Goal: Transaction & Acquisition: Purchase product/service

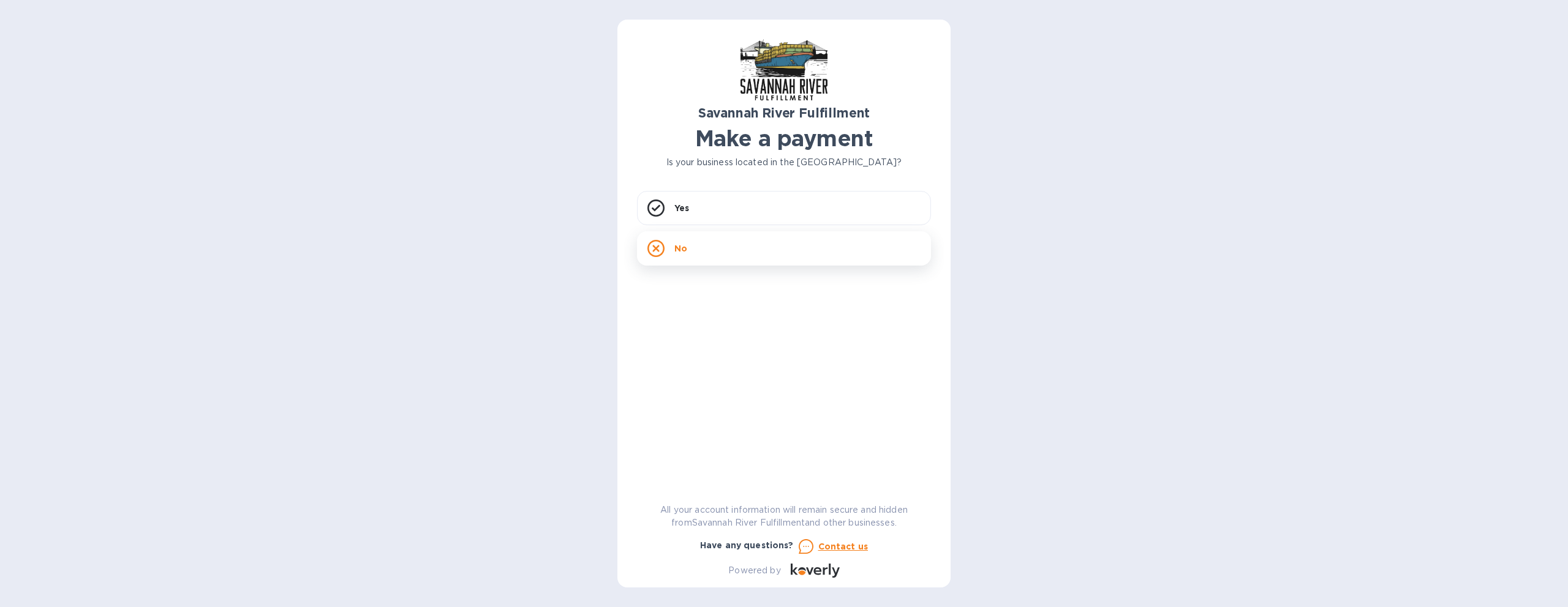
click at [724, 246] on div "No" at bounding box center [784, 248] width 294 height 34
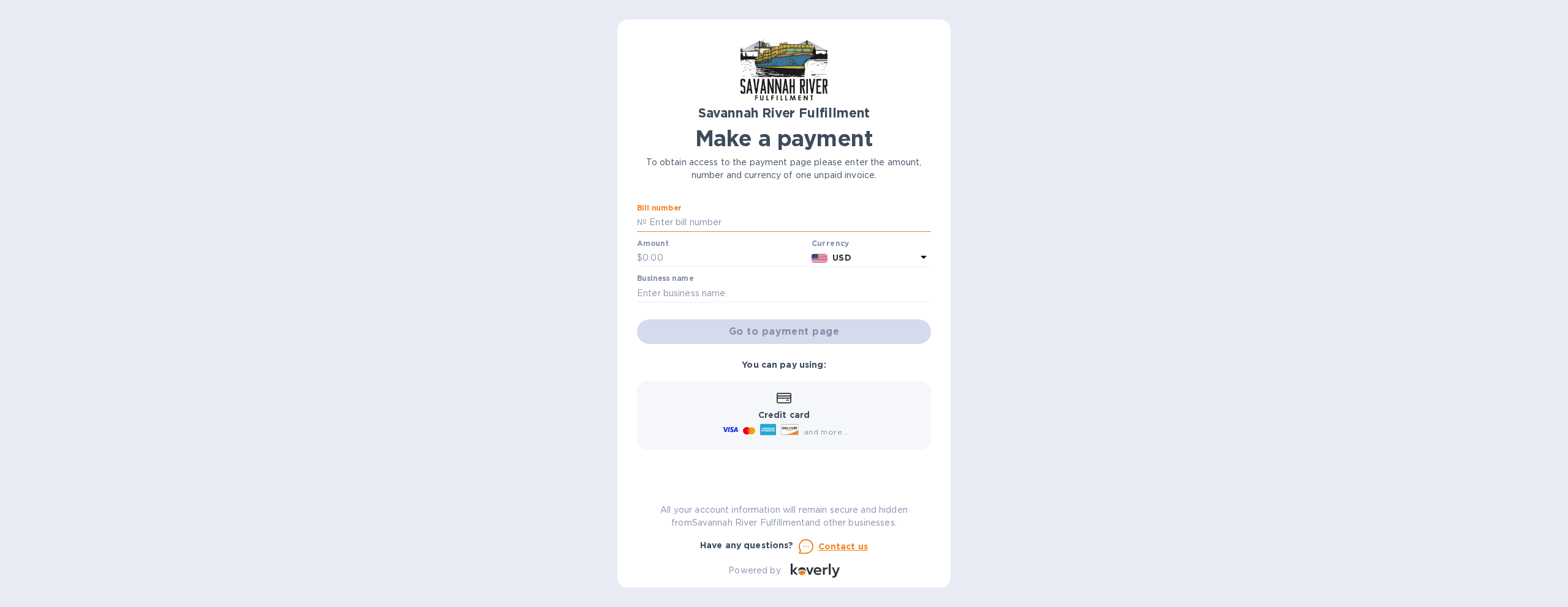
click at [727, 223] on input "text" at bounding box center [789, 223] width 284 height 18
click at [697, 253] on input "text" at bounding box center [724, 258] width 164 height 18
click at [675, 227] on input "text" at bounding box center [789, 223] width 284 height 18
type input "4627"
click at [704, 251] on input "text" at bounding box center [724, 258] width 164 height 18
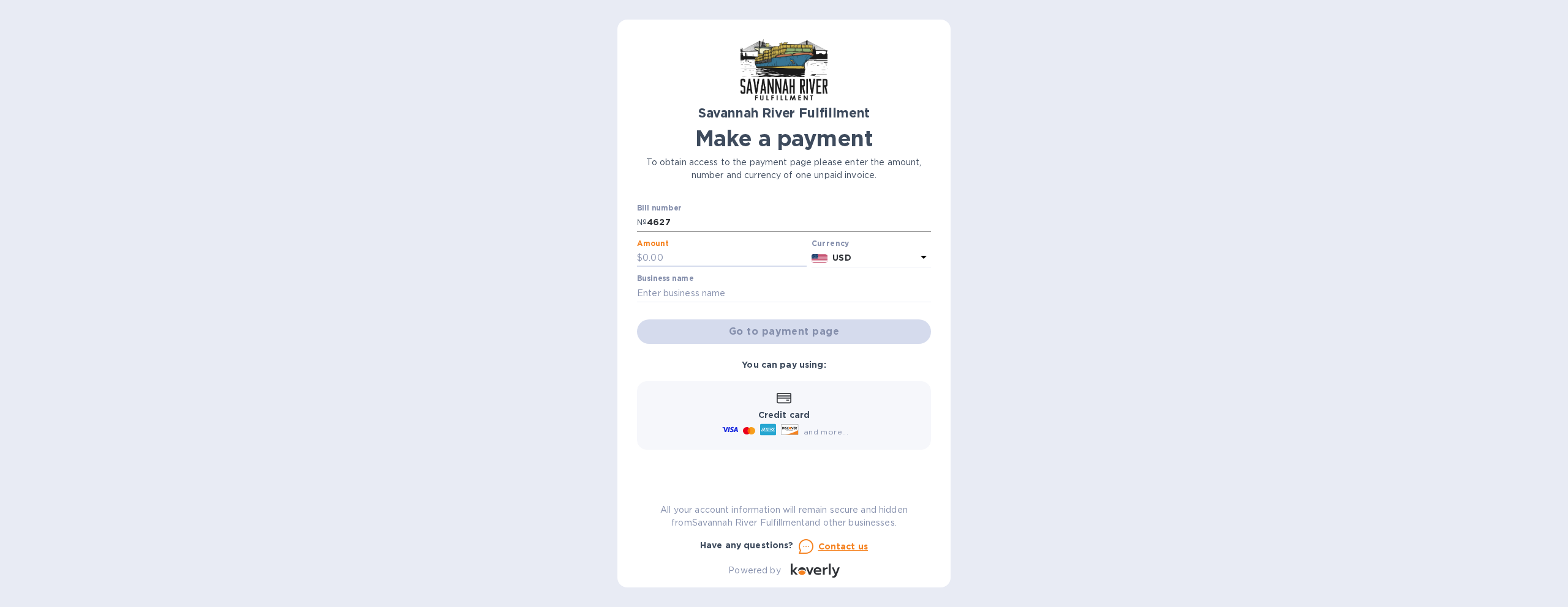
click at [649, 219] on input "4627" at bounding box center [789, 223] width 284 height 18
click at [675, 255] on input "text" at bounding box center [724, 258] width 164 height 18
type input "100"
click at [688, 287] on input "text" at bounding box center [784, 293] width 294 height 18
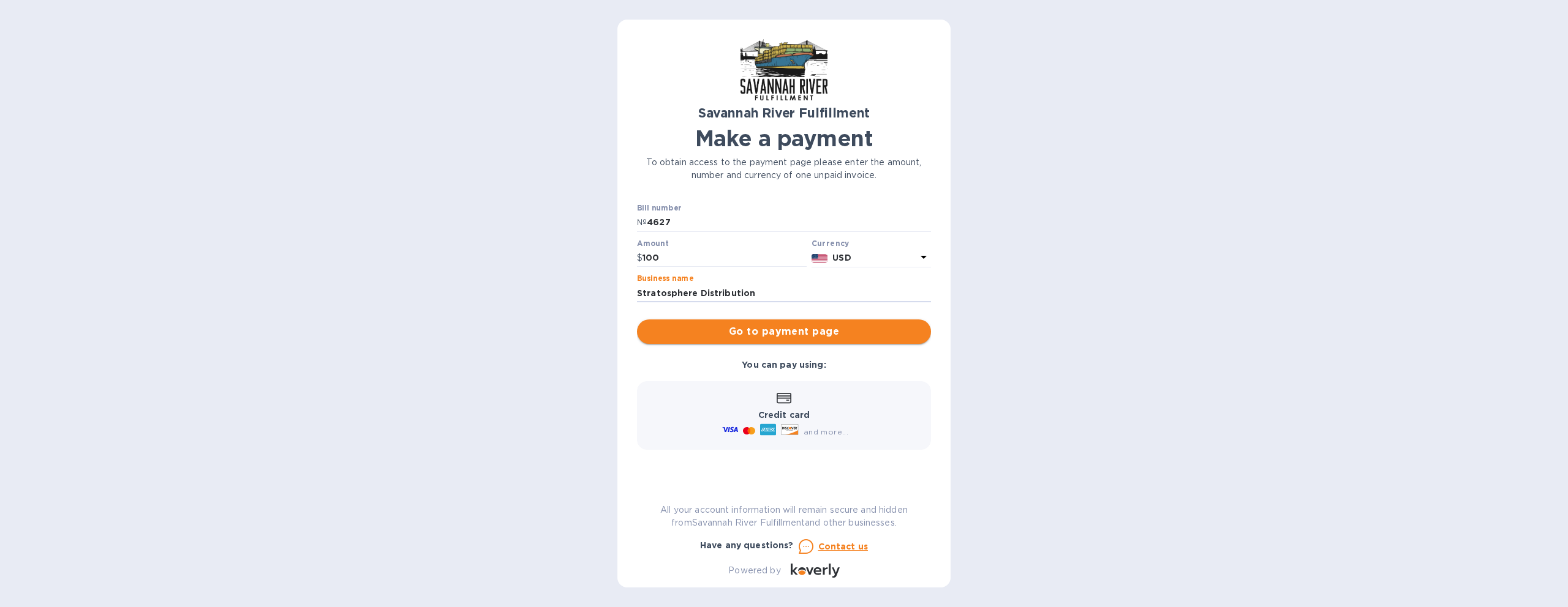
type input "Stratosphere Distribution"
click at [818, 330] on span "Go to payment page" at bounding box center [784, 331] width 274 height 15
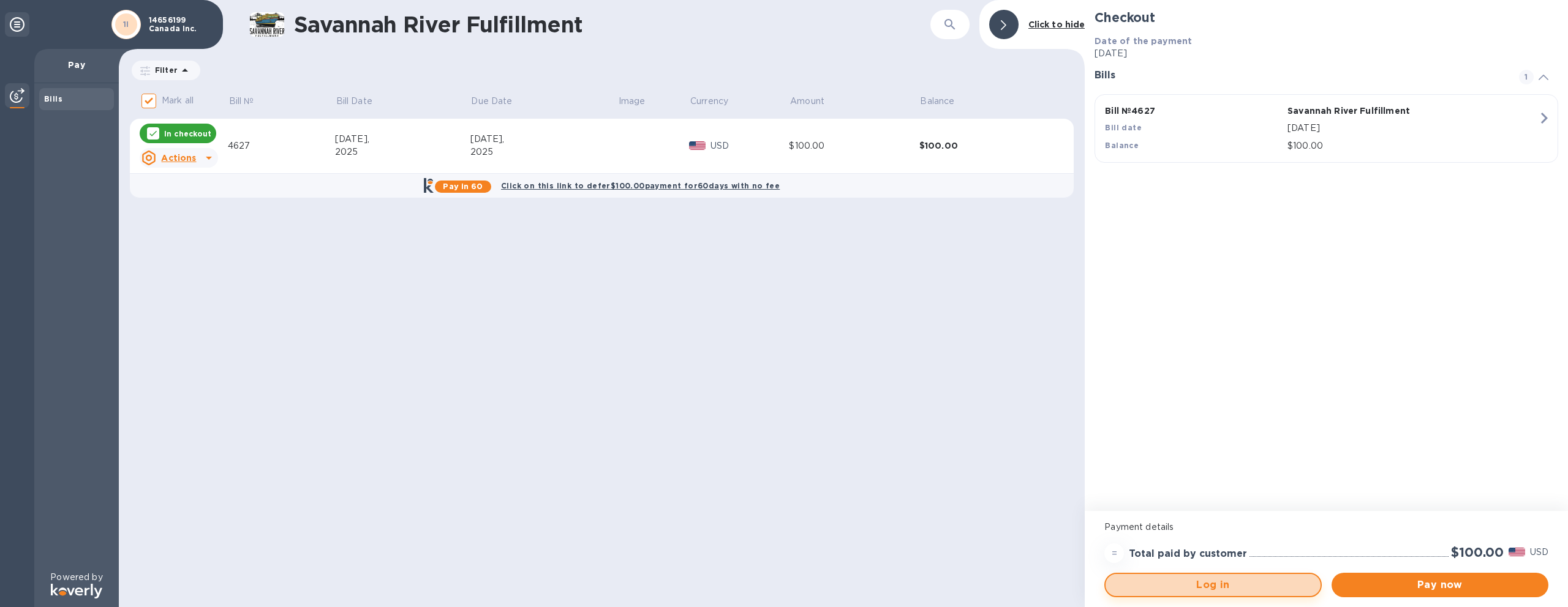
click at [1230, 581] on span "Log in" at bounding box center [1213, 585] width 195 height 15
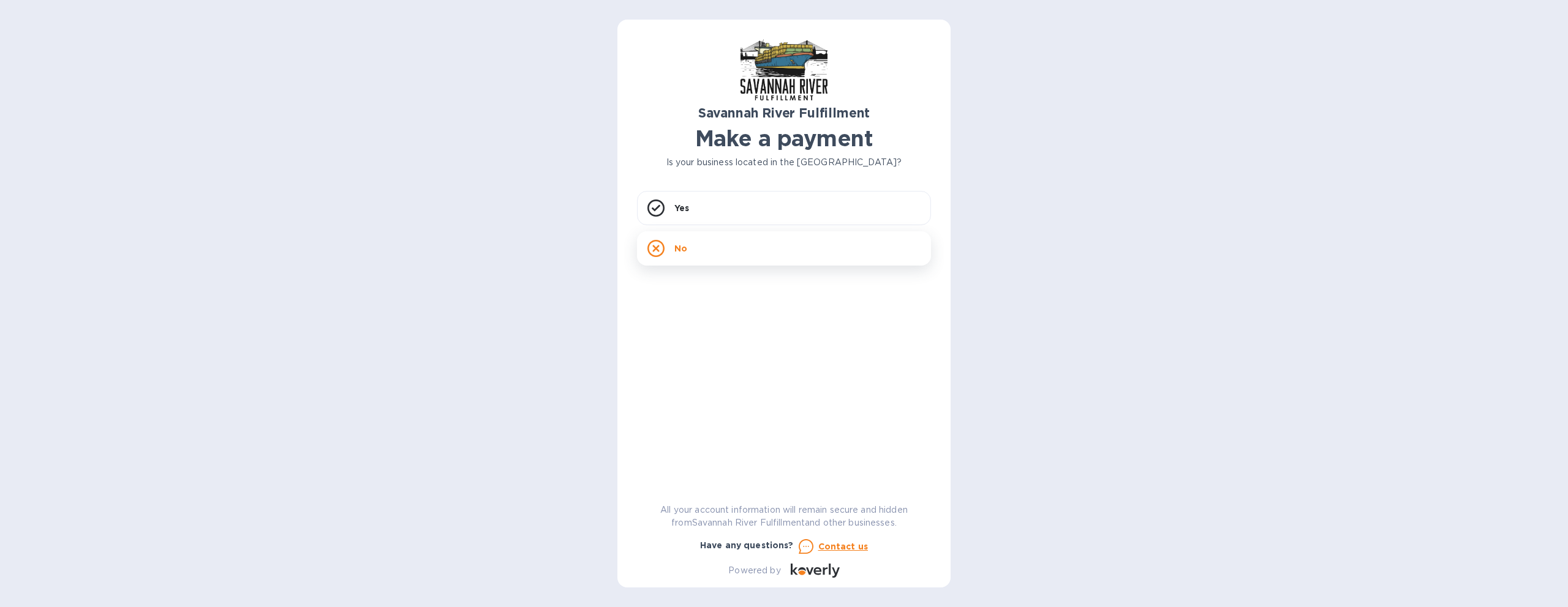
click at [698, 235] on div "No" at bounding box center [784, 248] width 294 height 34
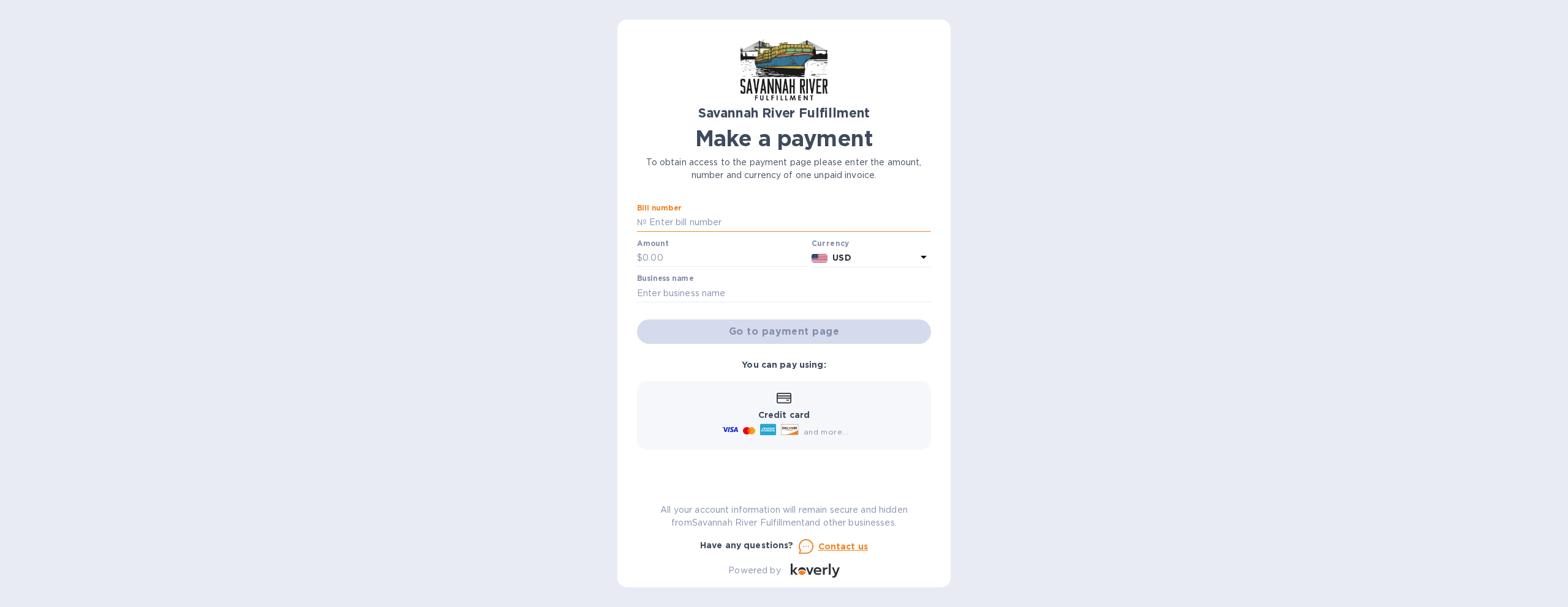
click at [677, 226] on input "text" at bounding box center [789, 223] width 284 height 18
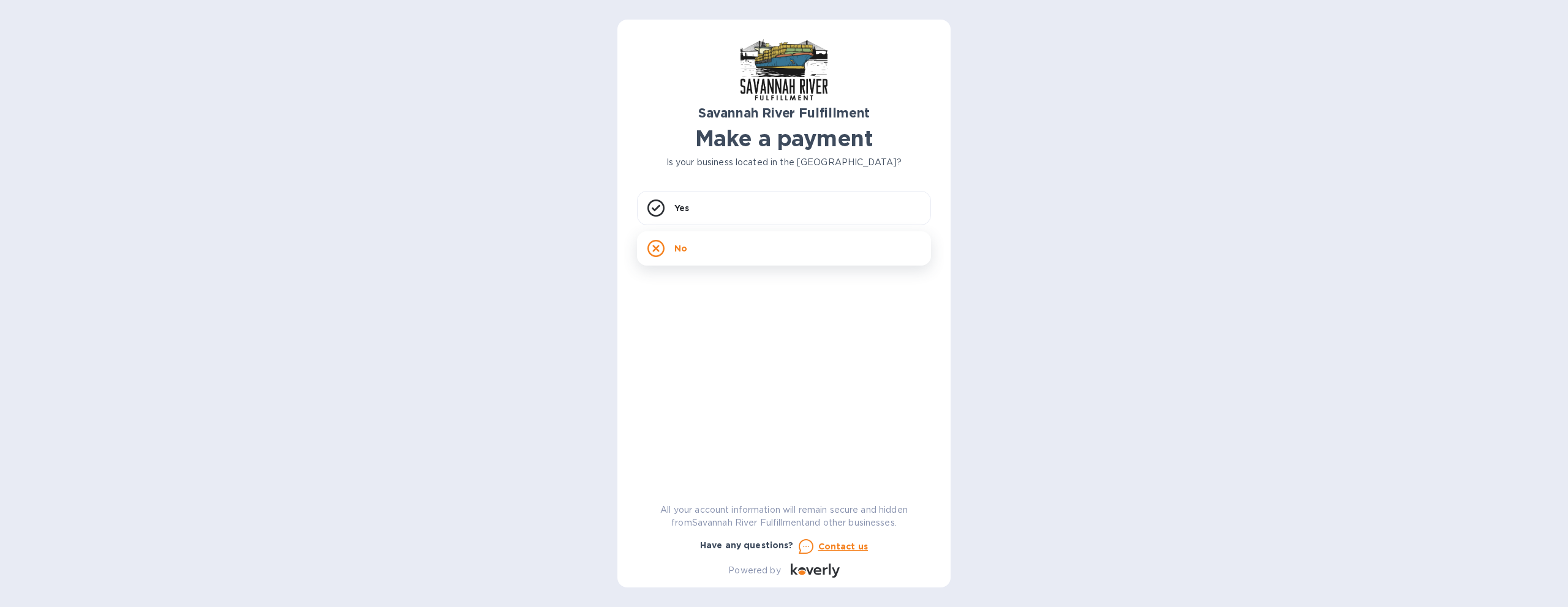
click at [720, 246] on div "No" at bounding box center [784, 248] width 294 height 34
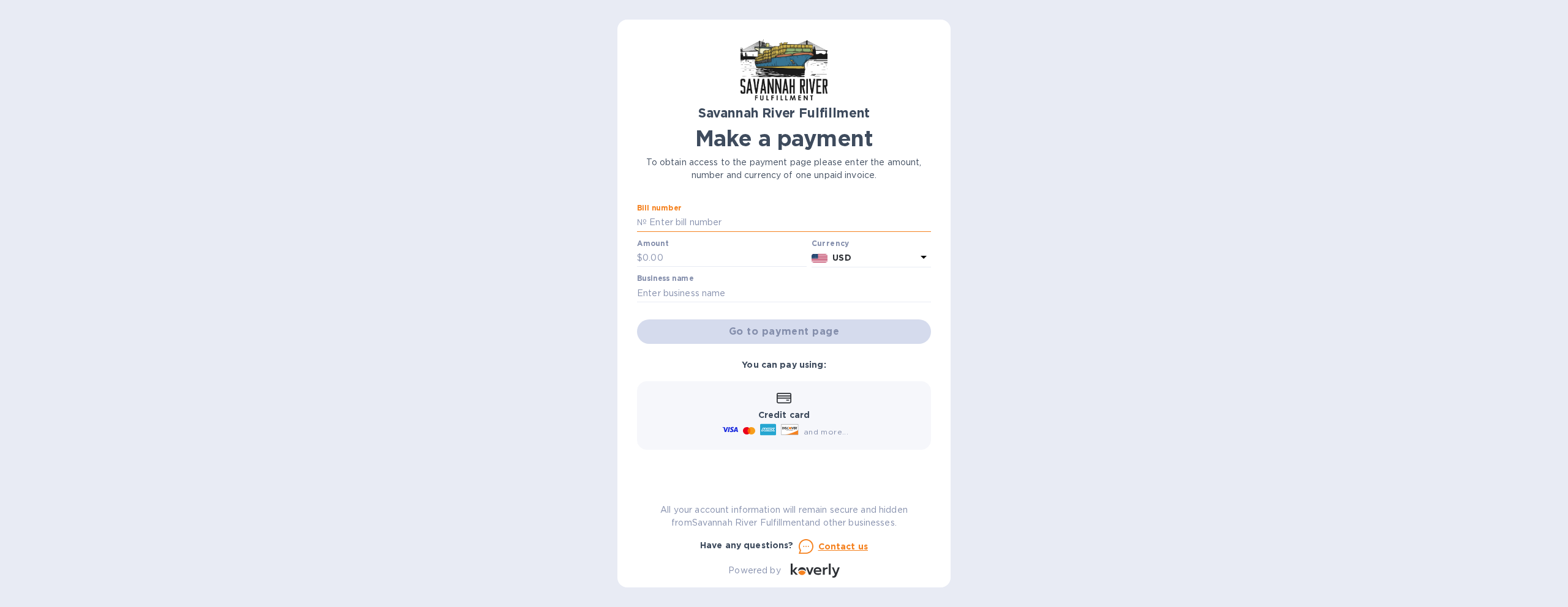
click at [724, 226] on input "text" at bounding box center [789, 223] width 284 height 18
type input "4627"
click at [697, 265] on input "text" at bounding box center [724, 258] width 164 height 18
type input "100"
click at [692, 299] on input "text" at bounding box center [784, 293] width 294 height 18
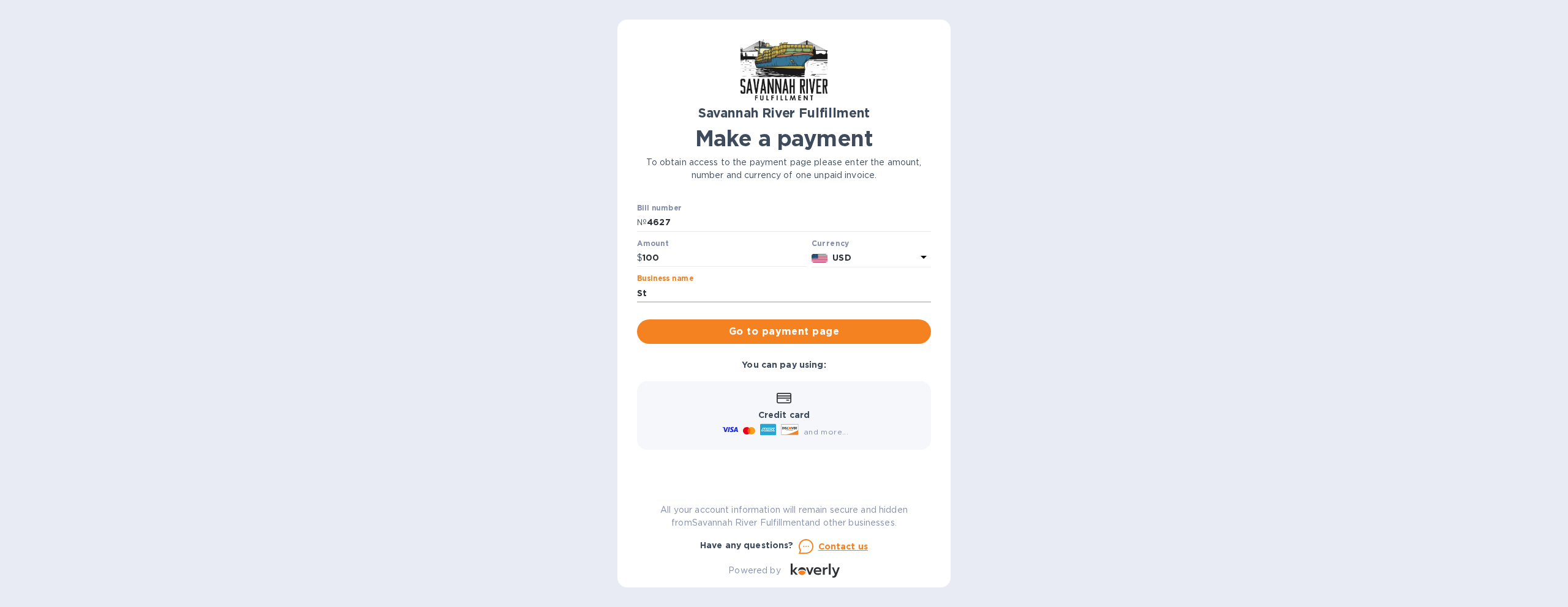
type input "S"
type input "14656199 Canada Inc."
click at [793, 326] on span "Go to payment page" at bounding box center [784, 331] width 274 height 15
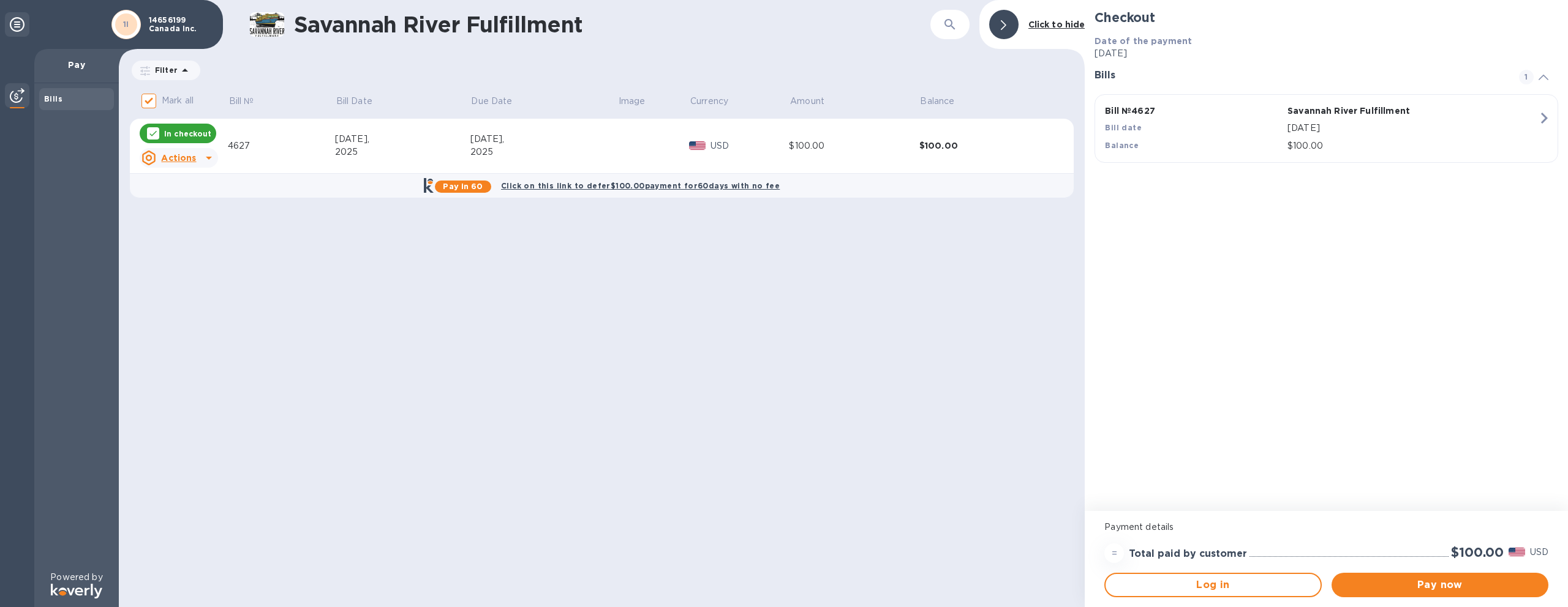
click at [199, 159] on div at bounding box center [209, 158] width 20 height 19
click at [1469, 578] on div at bounding box center [784, 304] width 1568 height 607
click at [1454, 582] on span "Pay now" at bounding box center [1439, 585] width 197 height 15
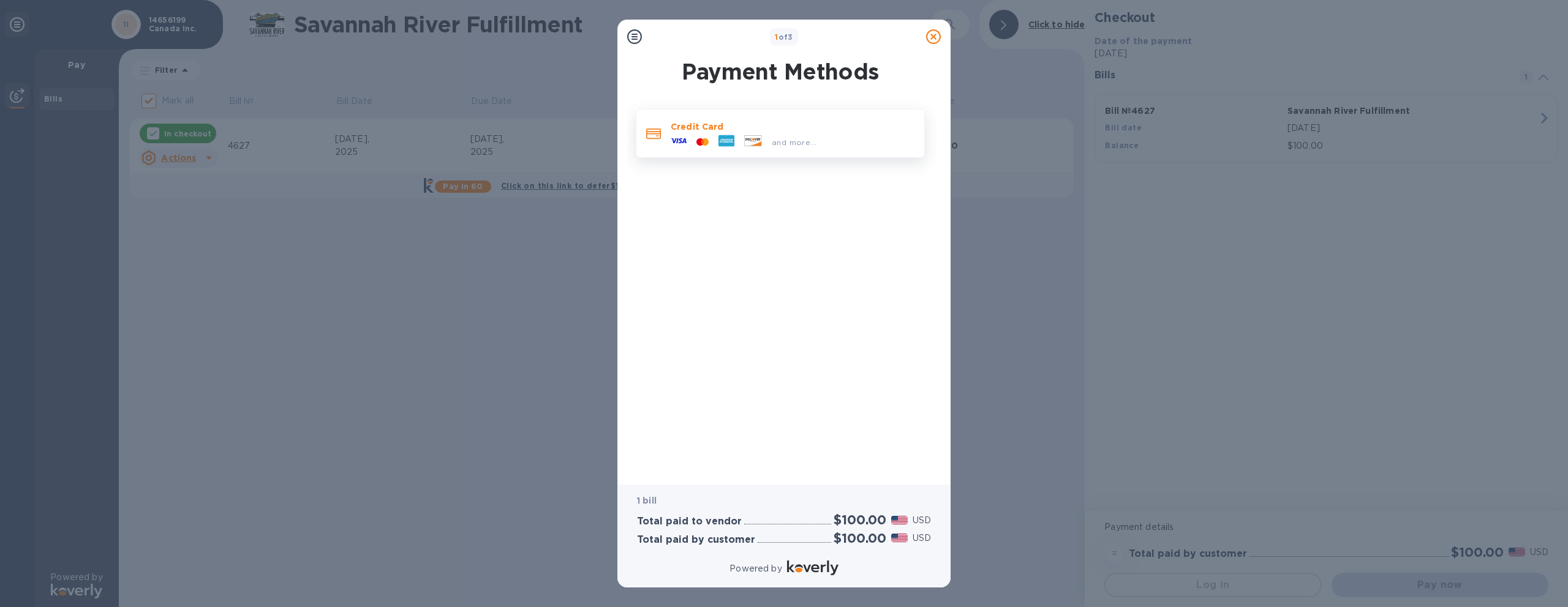
click at [757, 125] on p "Credit Card" at bounding box center [793, 127] width 244 height 13
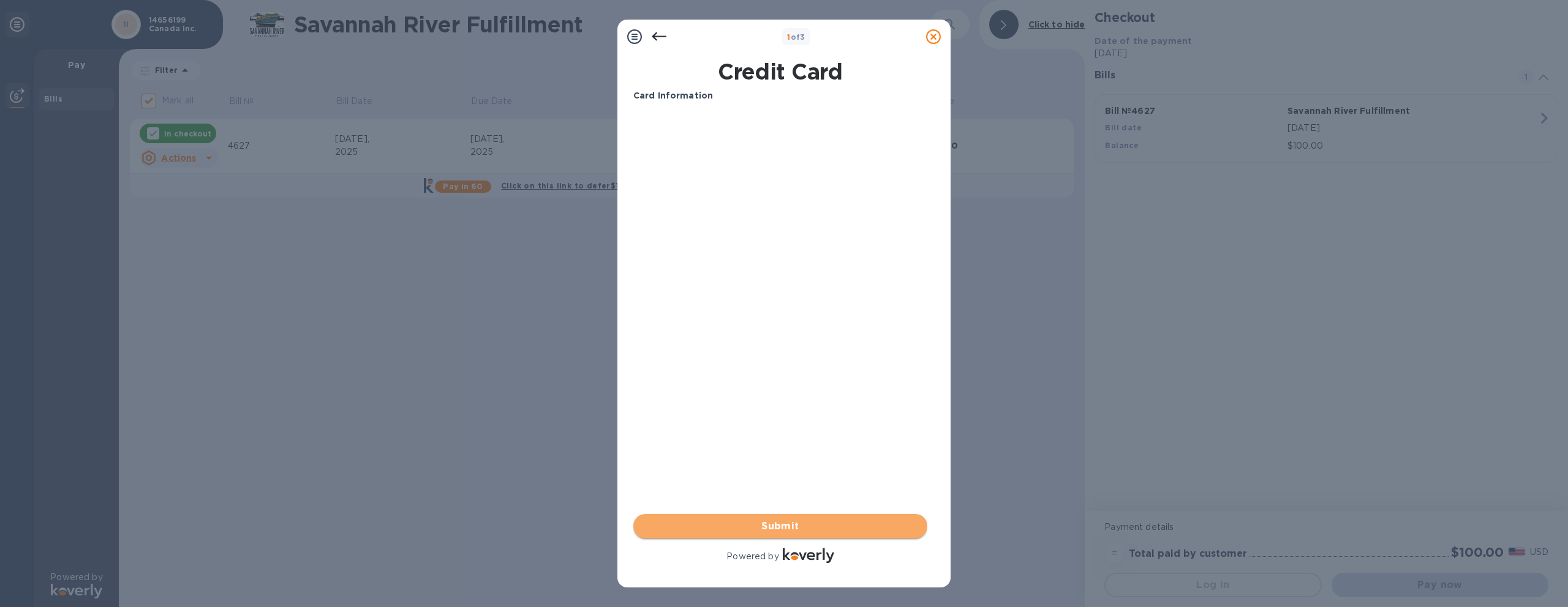
click at [758, 526] on span "Submit" at bounding box center [780, 526] width 274 height 15
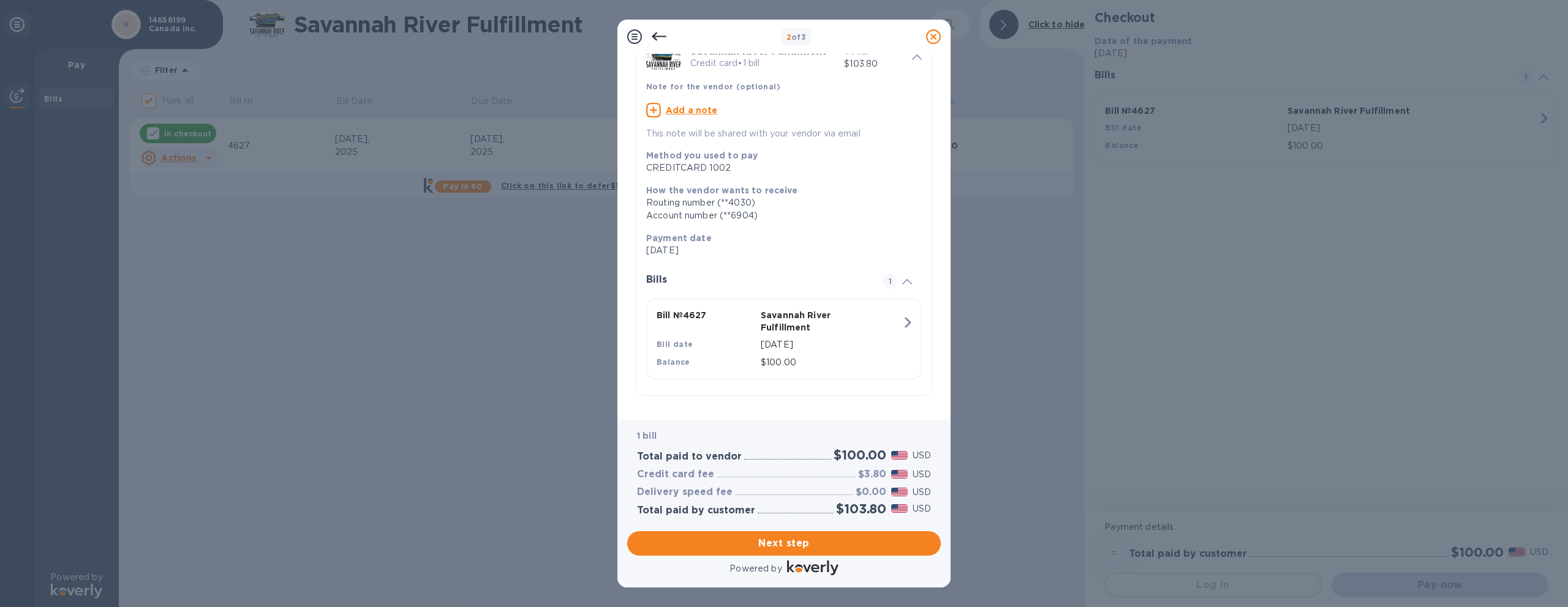
scroll to position [63, 0]
click at [799, 543] on span "Next step" at bounding box center [784, 543] width 294 height 15
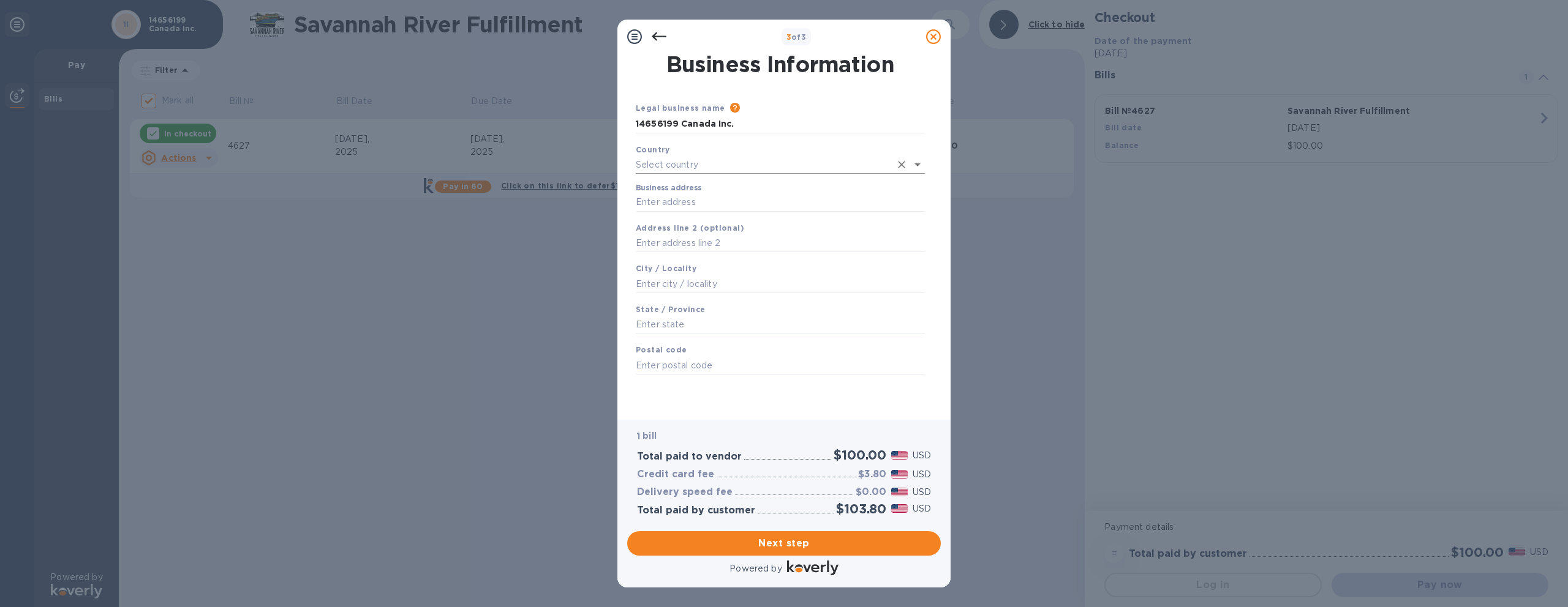
click at [756, 166] on input "text" at bounding box center [763, 164] width 255 height 17
click at [690, 205] on p "Canada" at bounding box center [780, 212] width 270 height 13
type input "Canada"
click at [690, 199] on input "Business address" at bounding box center [780, 200] width 289 height 18
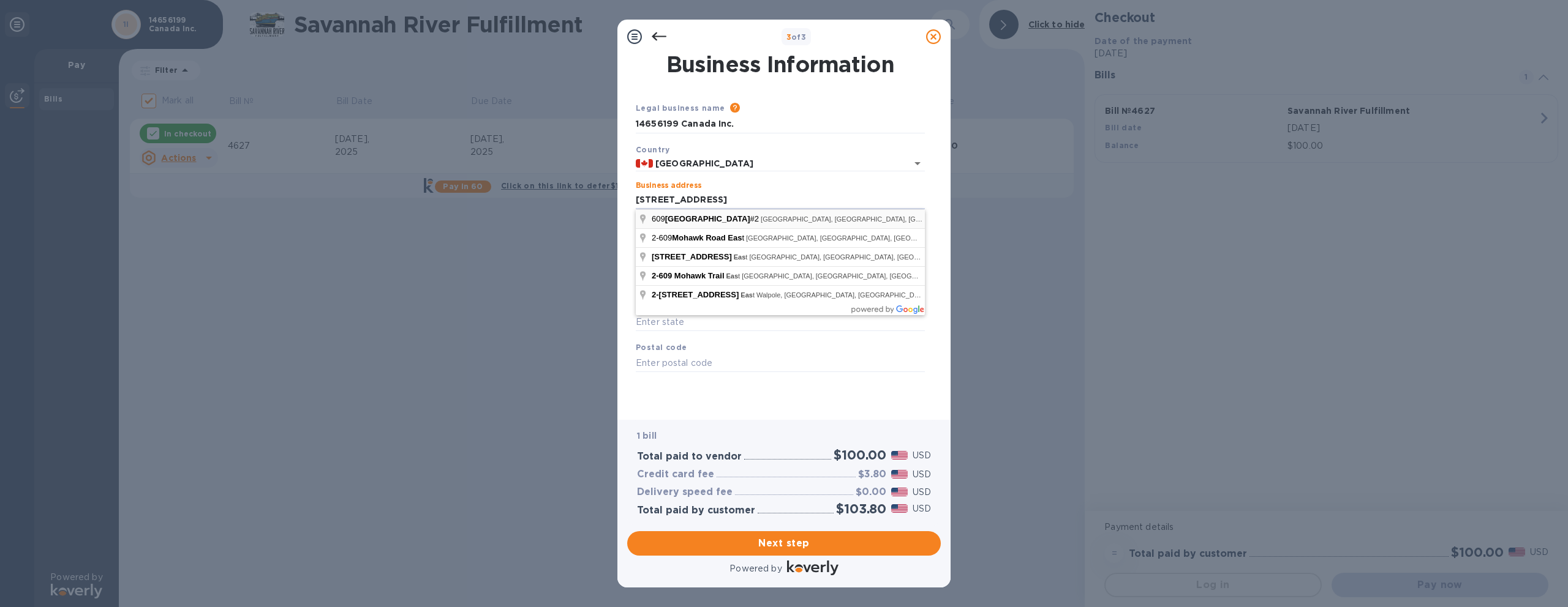
type input "609 Mohawk Road East"
type input "Hamilton"
type input "ON"
type input "L8V 2J8"
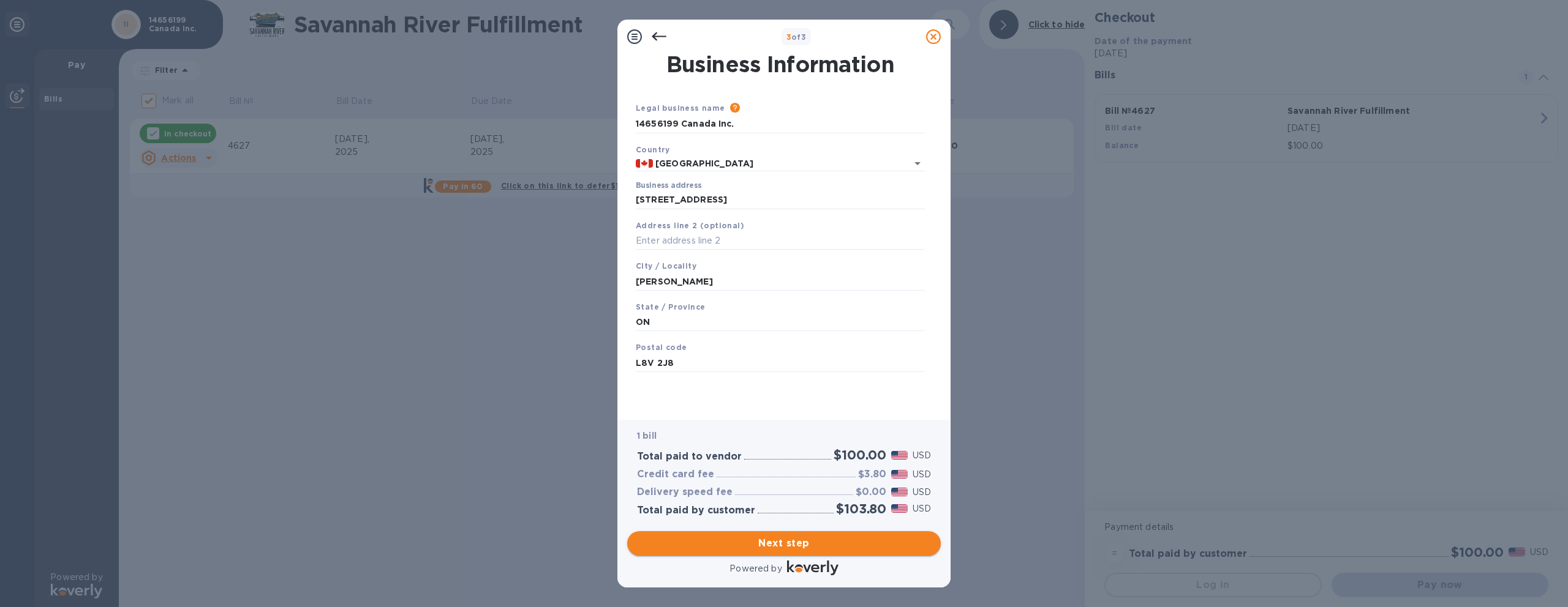
click at [841, 544] on span "Next step" at bounding box center [784, 543] width 294 height 15
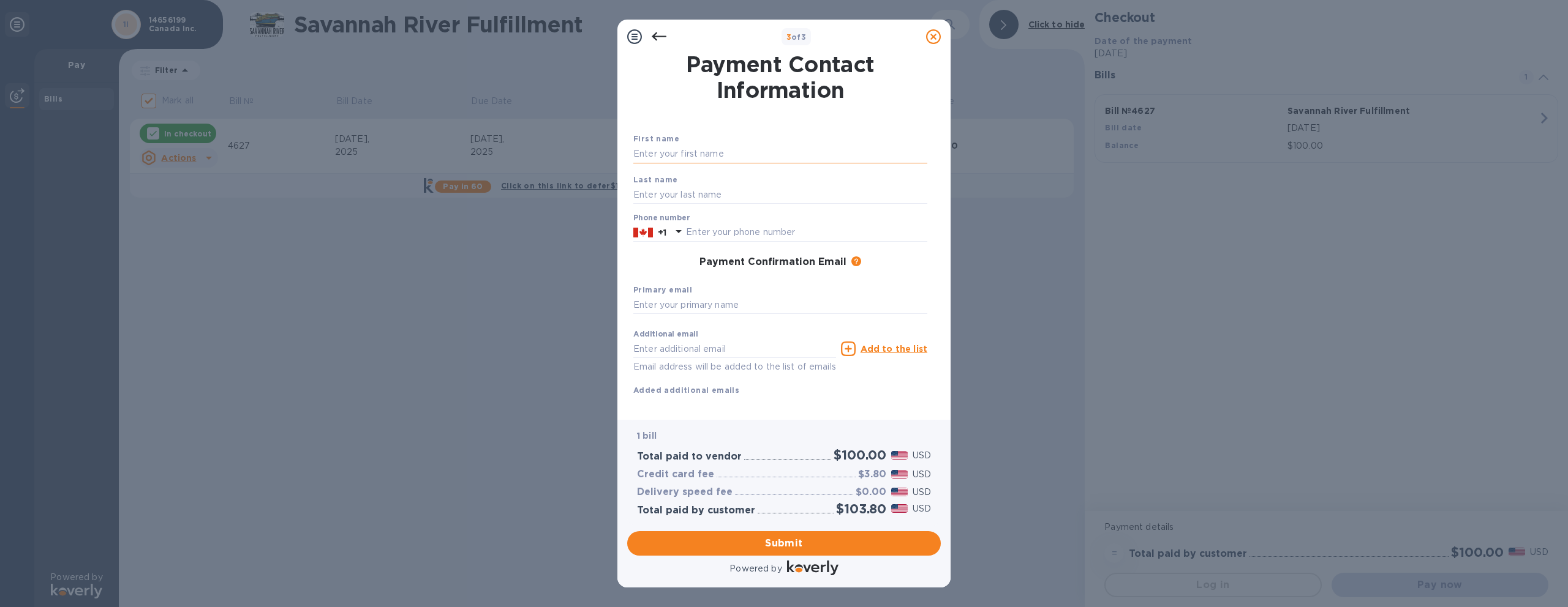
click at [726, 158] on input "text" at bounding box center [780, 154] width 294 height 18
type input "Curtis"
click at [716, 185] on input "text" at bounding box center [780, 194] width 294 height 18
type input "Cain"
click at [743, 232] on input "text" at bounding box center [807, 232] width 241 height 18
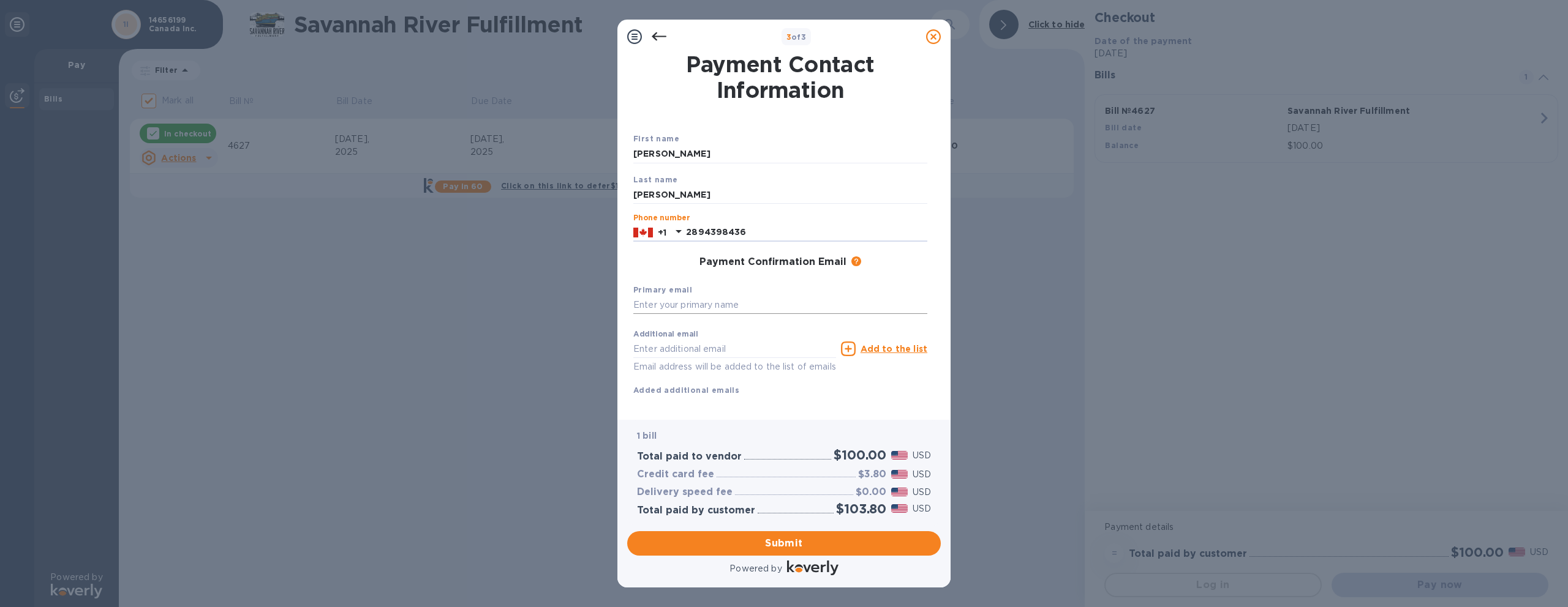
type input "2894398436"
click at [720, 301] on input "text" at bounding box center [780, 306] width 294 height 18
type input "curtis.cain@stratospheredistribution.com"
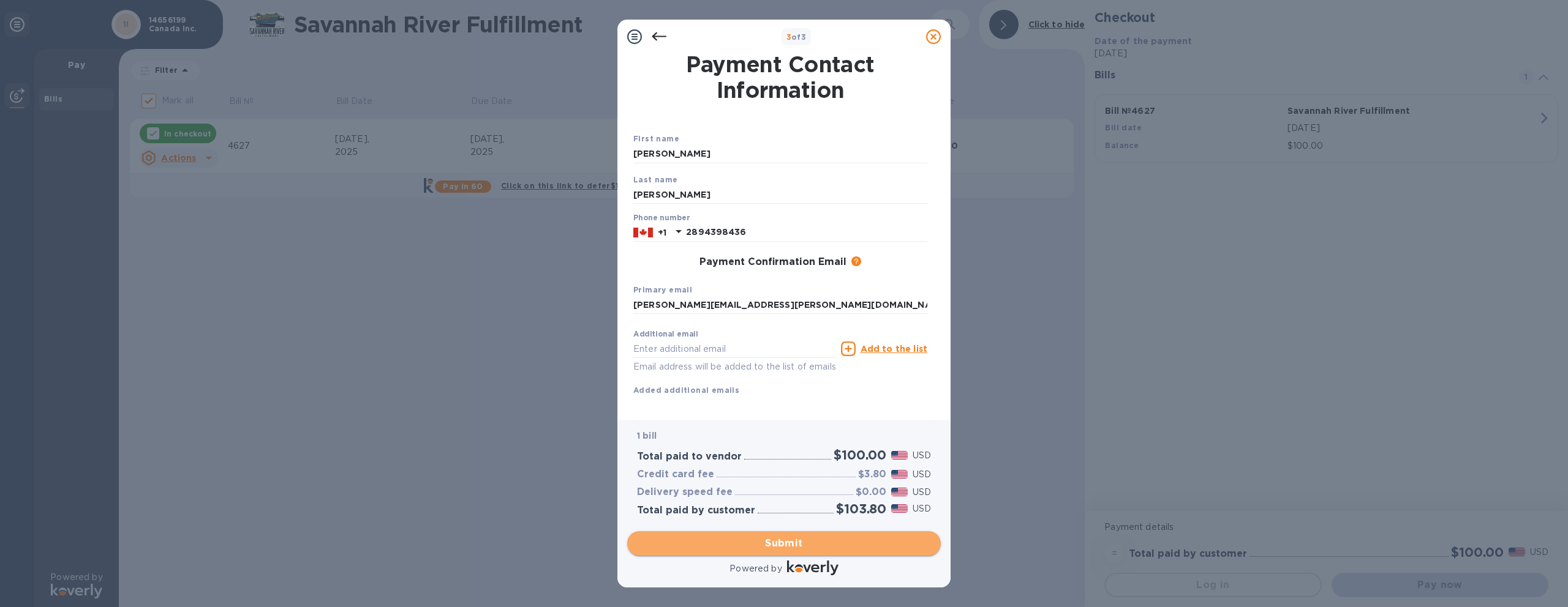
click at [828, 544] on span "Submit" at bounding box center [784, 543] width 294 height 15
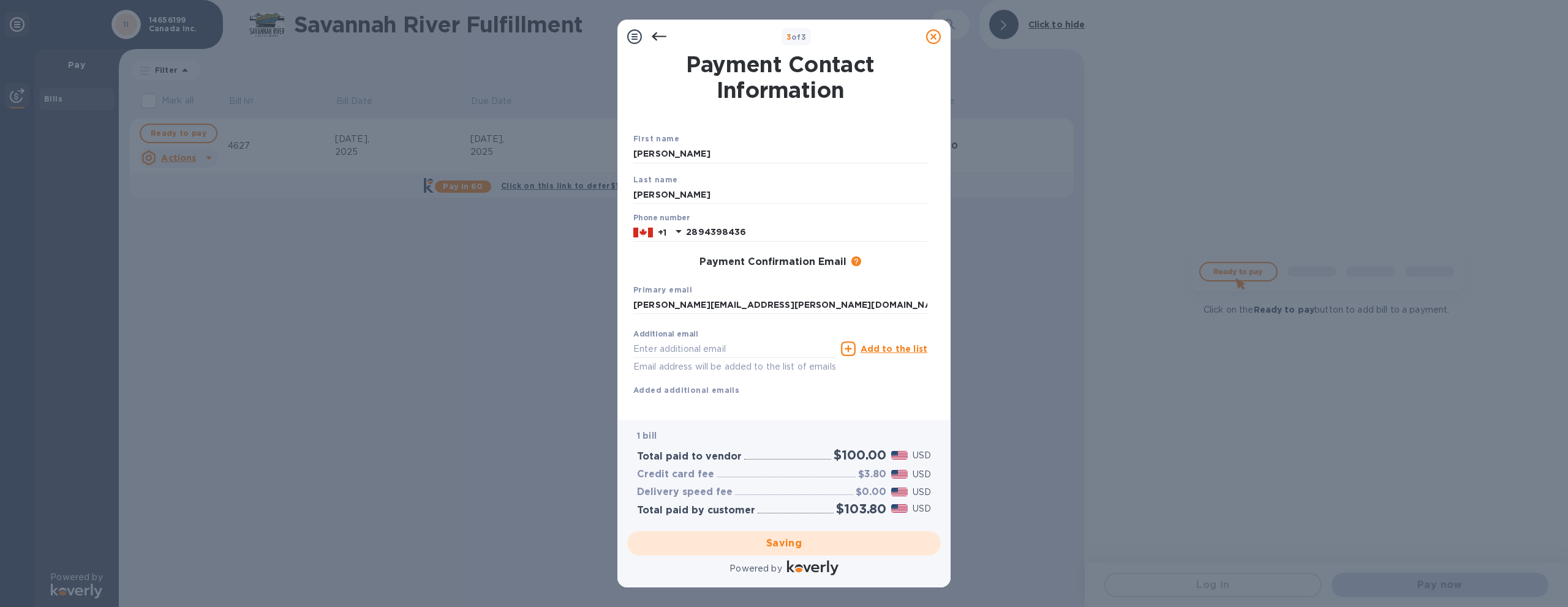
checkbox input "false"
